Goal: Answer question/provide support

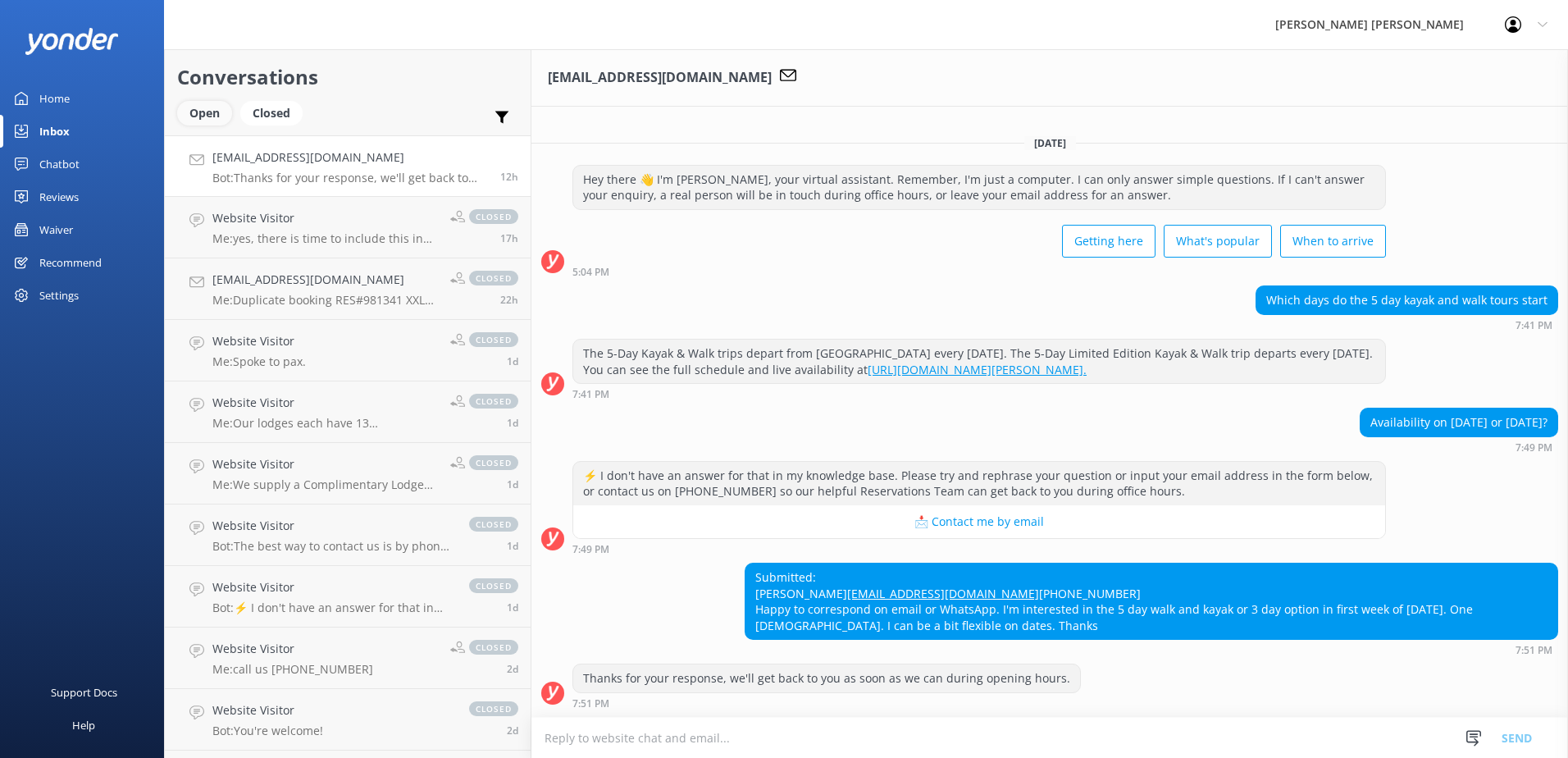
click at [207, 112] on div "Open" at bounding box center [204, 112] width 55 height 24
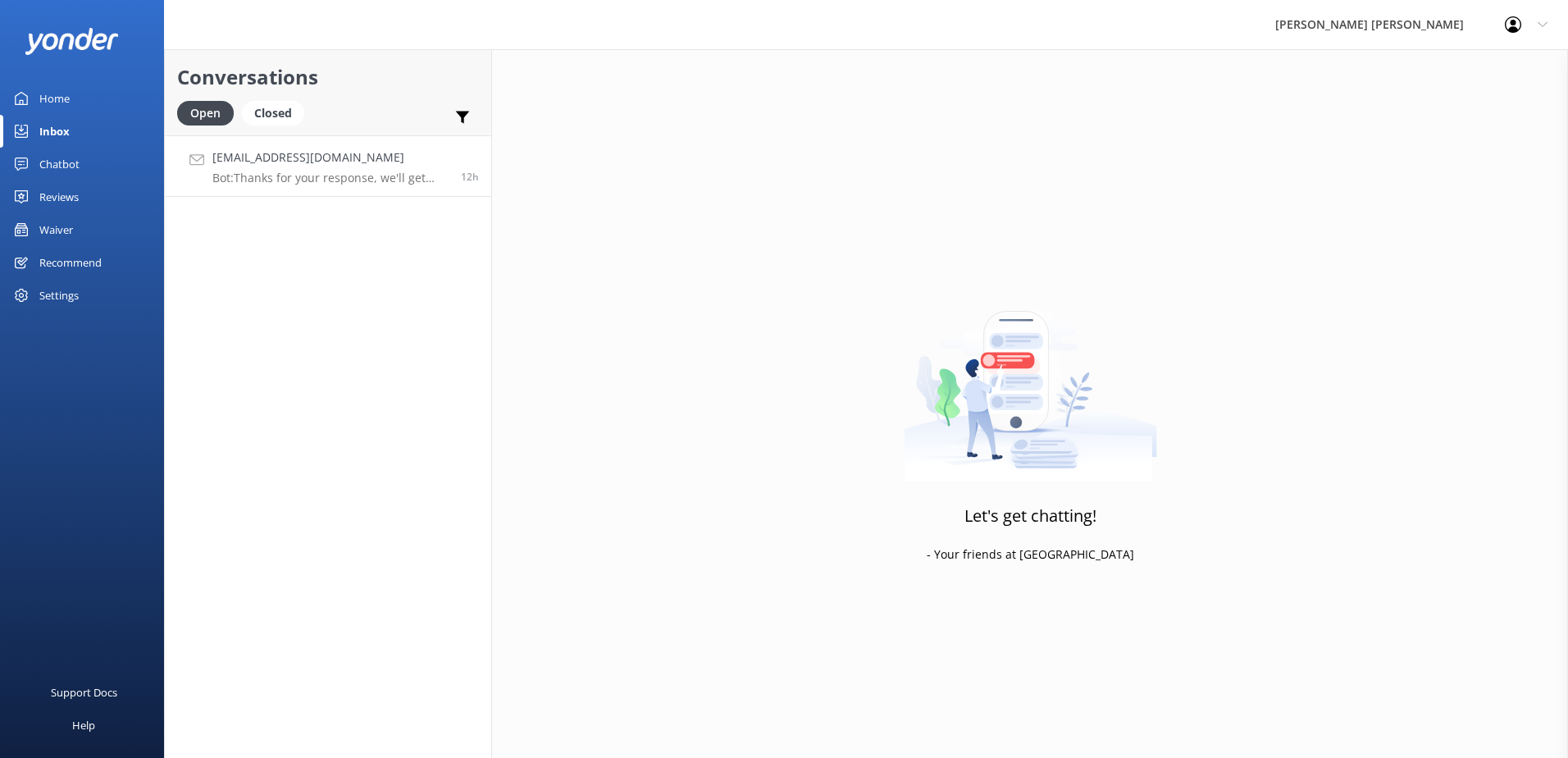
click at [347, 168] on div "[EMAIL_ADDRESS][DOMAIN_NAME] Bot: Thanks for your response, we'll get back to y…" at bounding box center [330, 166] width 237 height 35
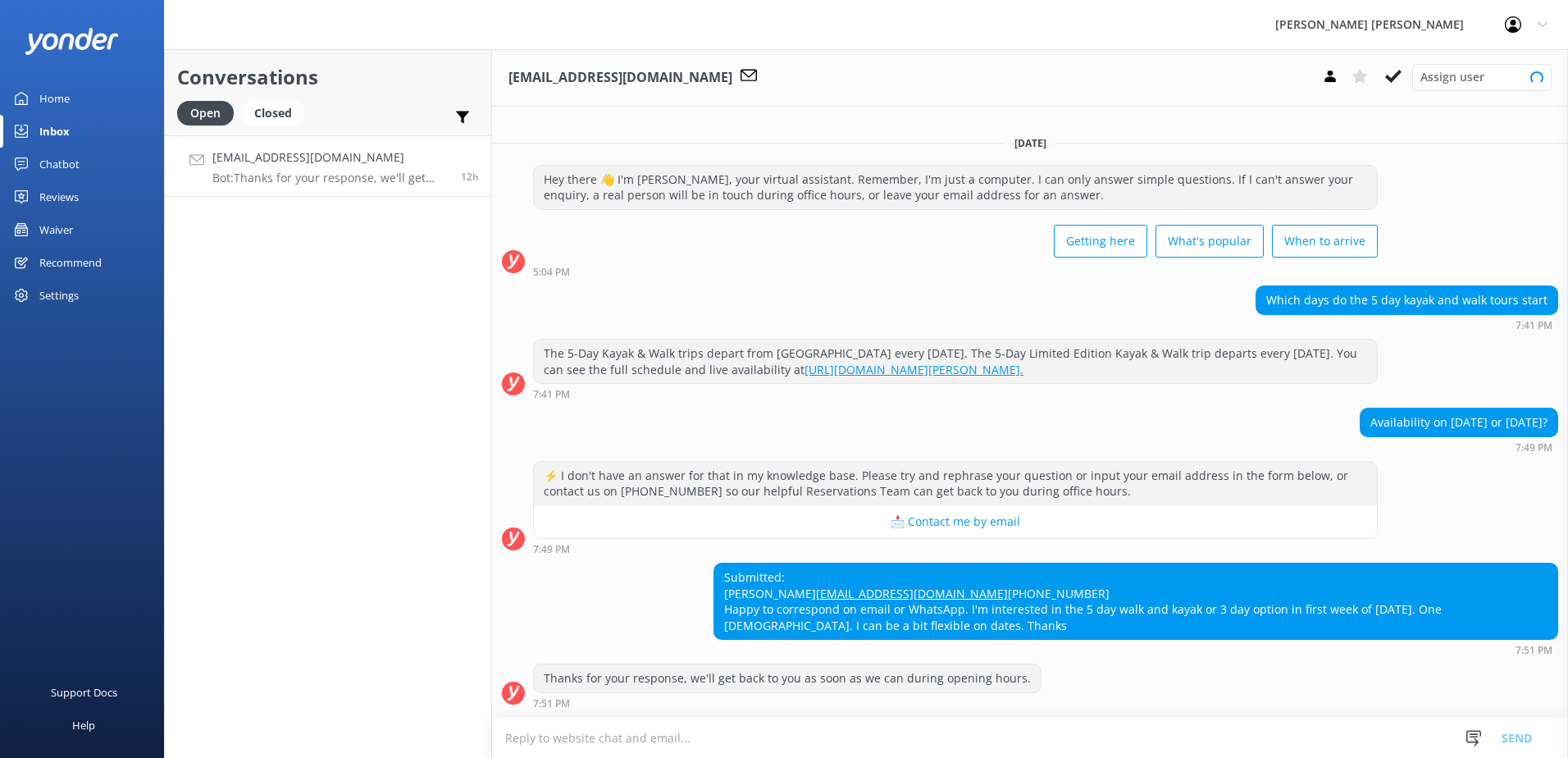
scroll to position [17, 0]
click at [841, 581] on div "Submitted: [PERSON_NAME] [PERSON_NAME][EMAIL_ADDRESS][DOMAIN_NAME] [PHONE_NUMBE…" at bounding box center [1136, 601] width 843 height 75
drag, startPoint x: 841, startPoint y: 581, endPoint x: 719, endPoint y: 580, distance: 122.0
click at [719, 580] on div "Submitted: [PERSON_NAME] [PERSON_NAME][EMAIL_ADDRESS][DOMAIN_NAME] [PHONE_NUMBE…" at bounding box center [1136, 601] width 843 height 75
copy link "[EMAIL_ADDRESS][DOMAIN_NAME]"
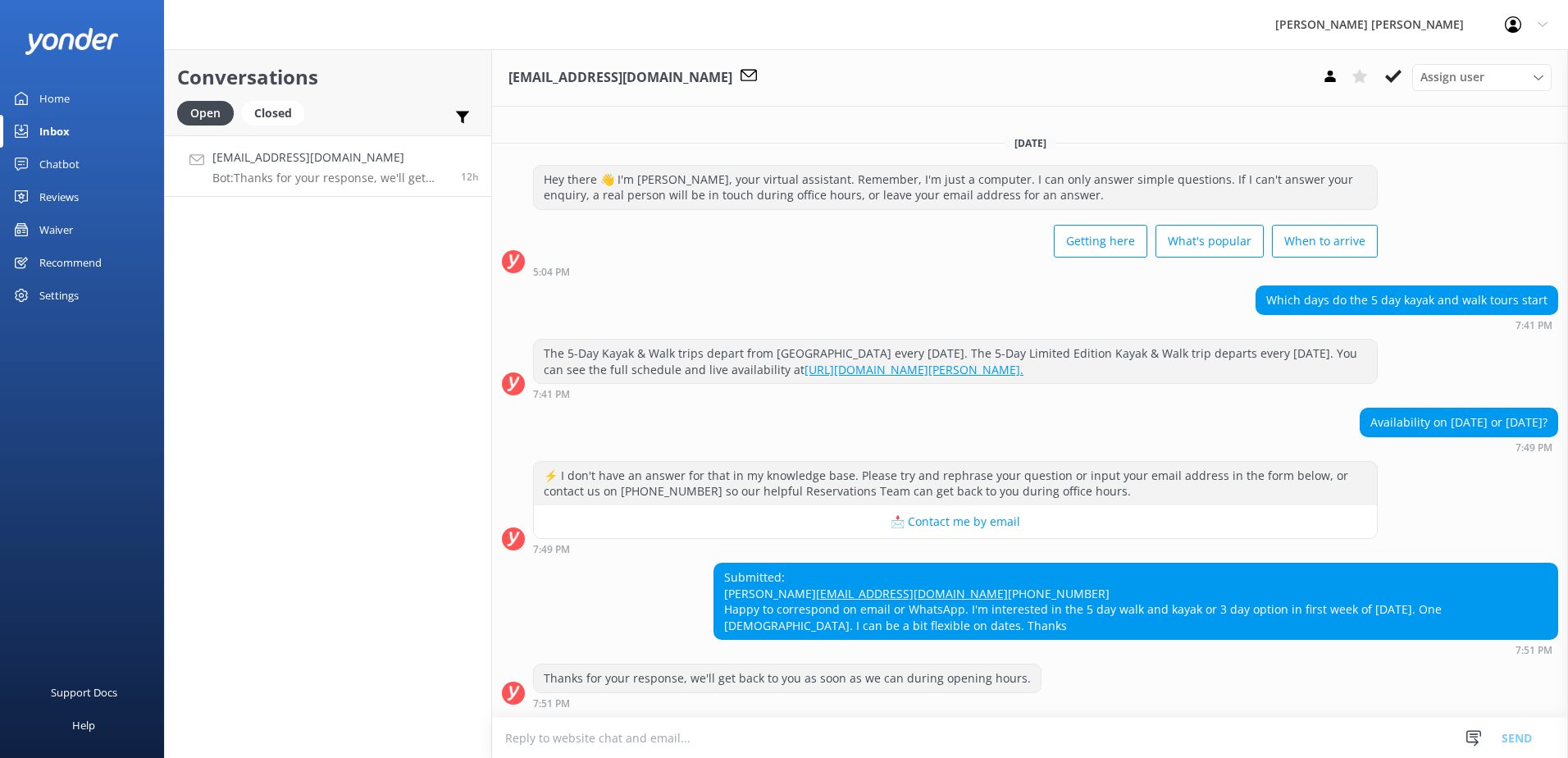
click at [908, 640] on div "Submitted: [PERSON_NAME] [PERSON_NAME][EMAIL_ADDRESS][DOMAIN_NAME] [PHONE_NUMBE…" at bounding box center [1136, 601] width 845 height 77
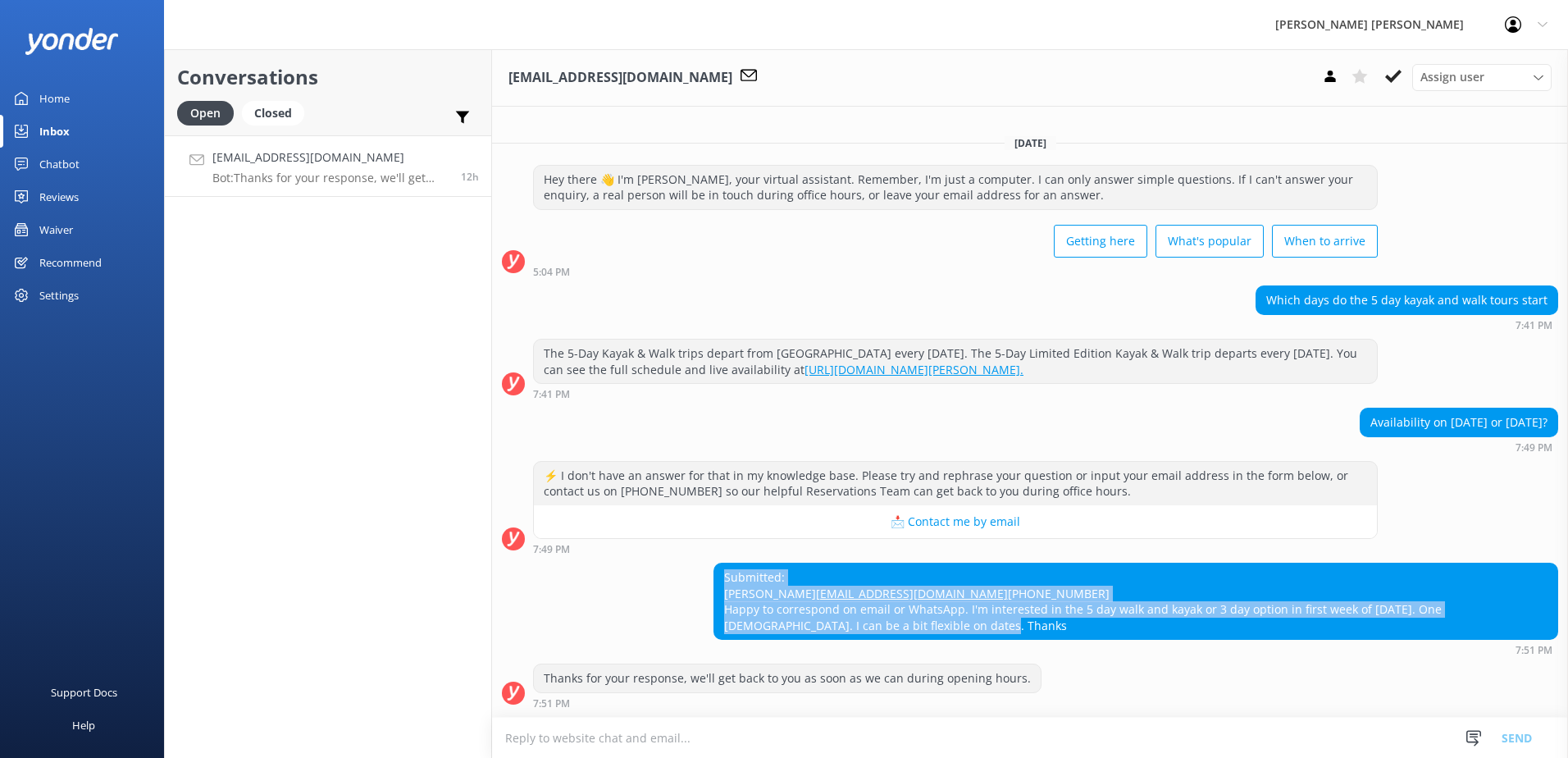
drag, startPoint x: 901, startPoint y: 633, endPoint x: 722, endPoint y: 552, distance: 196.5
click at [722, 564] on div "Submitted: [PERSON_NAME] [PERSON_NAME][EMAIL_ADDRESS][DOMAIN_NAME] [PHONE_NUMBE…" at bounding box center [1136, 601] width 843 height 75
copy div "Submitted: [PERSON_NAME] [PERSON_NAME][EMAIL_ADDRESS][DOMAIN_NAME] [PHONE_NUMBE…"
